Goal: Task Accomplishment & Management: Manage account settings

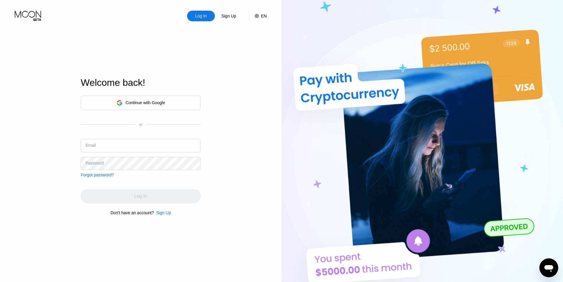
click at [132, 146] on input "text" at bounding box center [141, 145] width 120 height 13
click at [68, 159] on div "Log In Sign Up EN Language Select an item Save Welcome back! Continue with Goog…" at bounding box center [141, 155] width 282 height 310
click at [108, 149] on input "niobe789@@[DOMAIN_NAME]" at bounding box center [141, 145] width 120 height 13
type input "[EMAIL_ADDRESS][DOMAIN_NAME]"
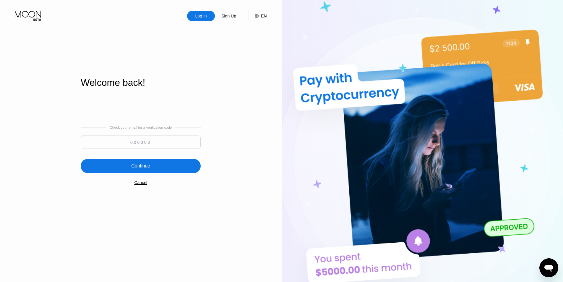
click at [152, 139] on input at bounding box center [141, 141] width 120 height 13
type input "300915"
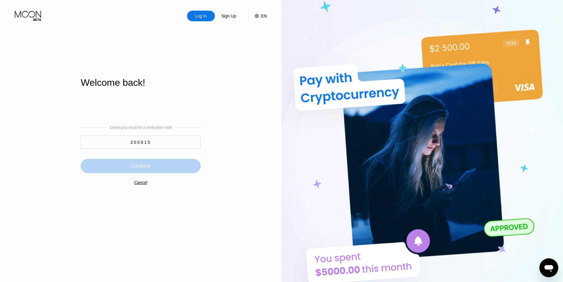
click at [135, 165] on div "Continue" at bounding box center [140, 166] width 19 height 6
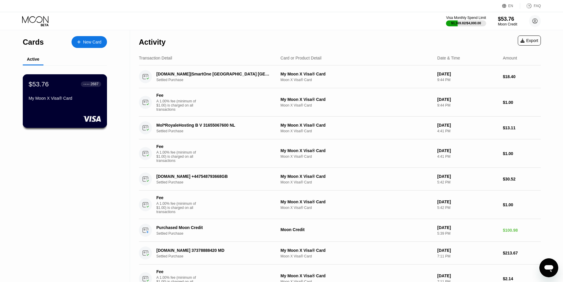
click at [61, 108] on div "$53.76 ● ● ● ● 2687 My Moon X Visa® Card" at bounding box center [65, 101] width 85 height 54
